Goal: Check status

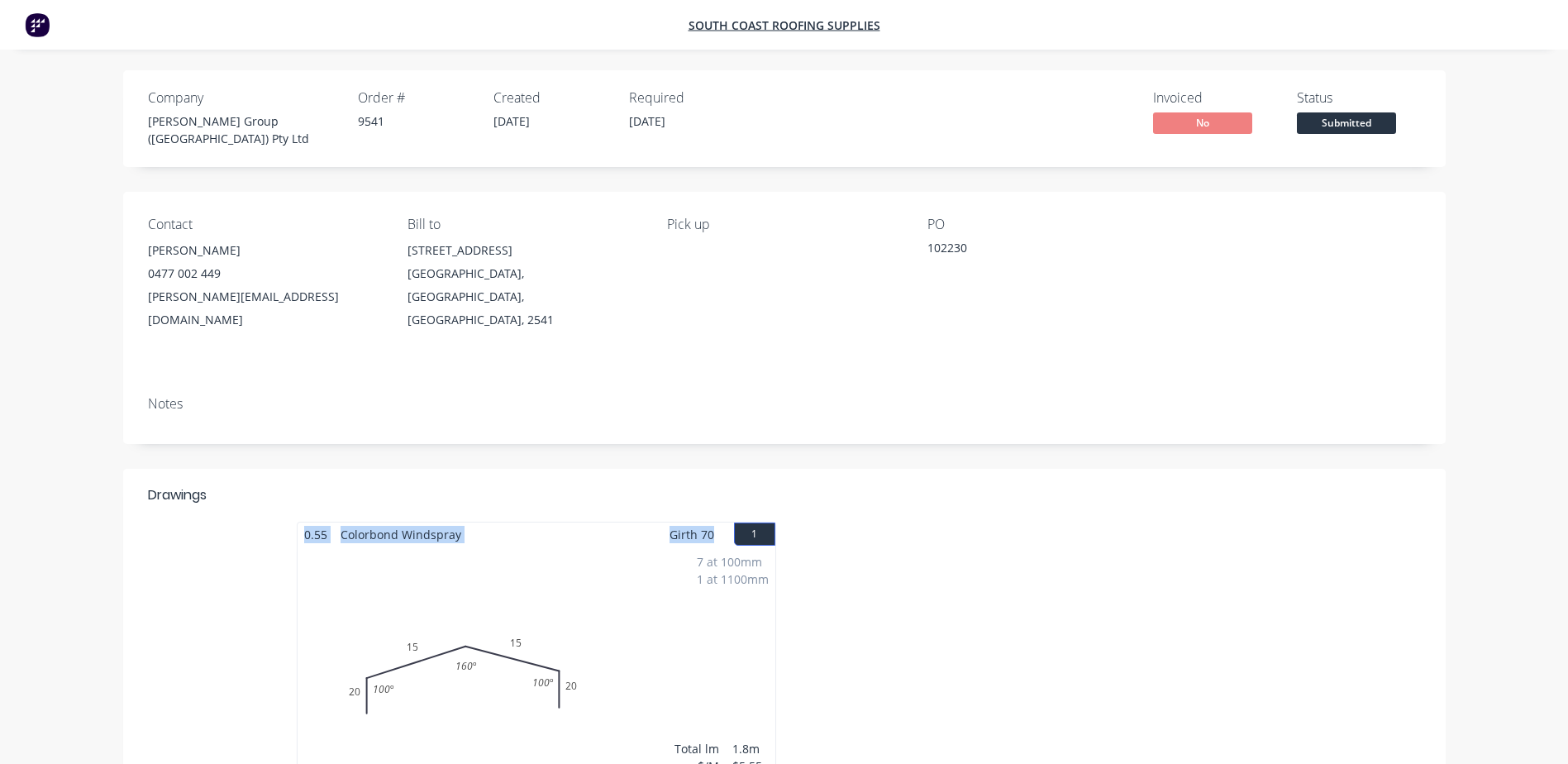
drag, startPoint x: 712, startPoint y: 504, endPoint x: 247, endPoint y: 484, distance: 465.4
click at [247, 484] on div "Drawings 0.55 Colorbond Windspray Girth 70 1 0 20 15 15 20 100 º 160 º 100 º 0 …" at bounding box center [784, 642] width 1322 height 347
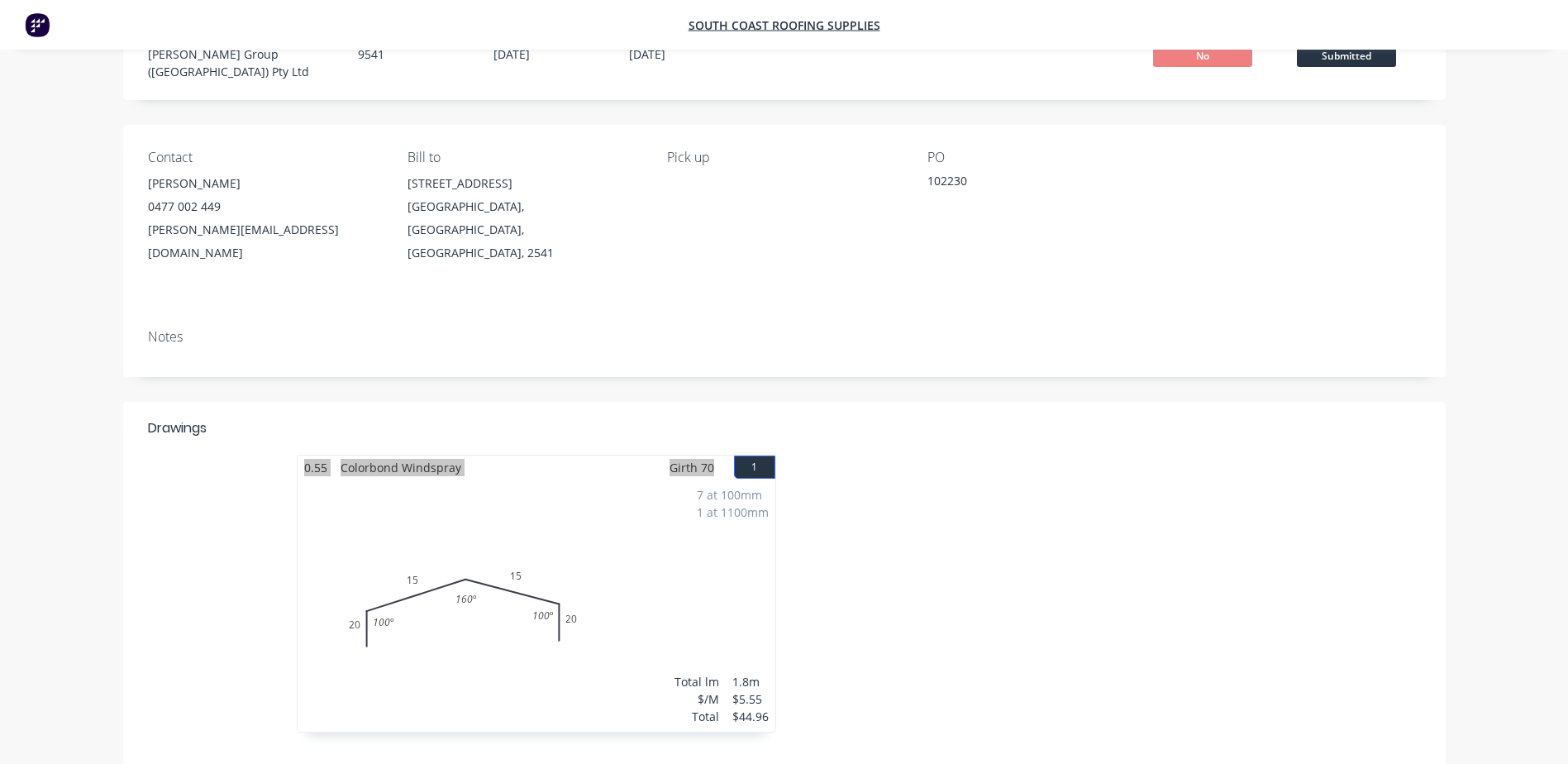
scroll to position [63, 0]
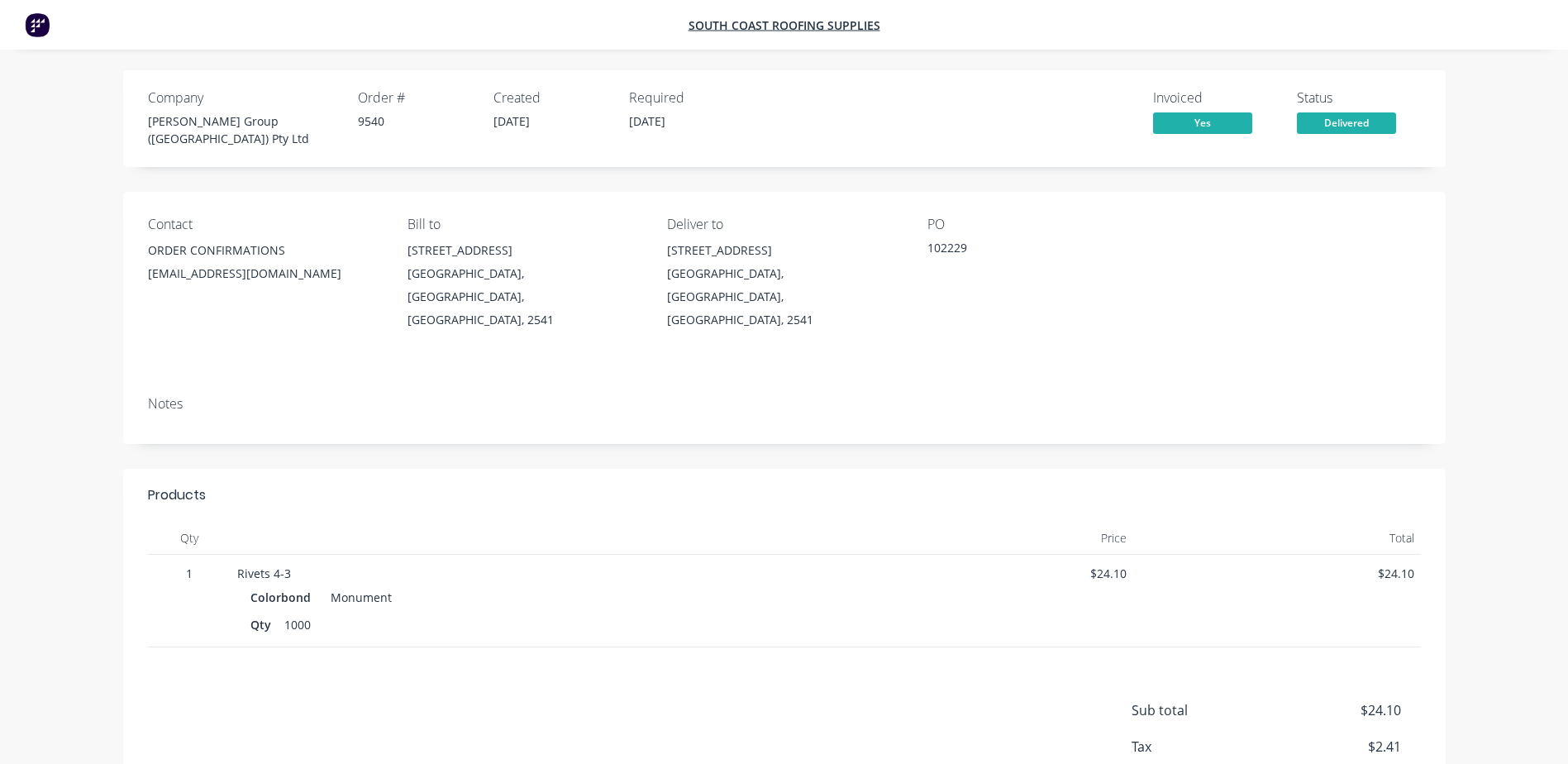
click at [826, 396] on div "Notes" at bounding box center [784, 403] width 1273 height 15
